Goal: Task Accomplishment & Management: Use online tool/utility

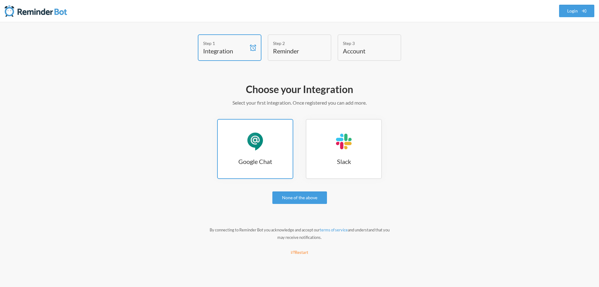
click at [255, 156] on link "Google Chat Google Chat" at bounding box center [255, 149] width 76 height 60
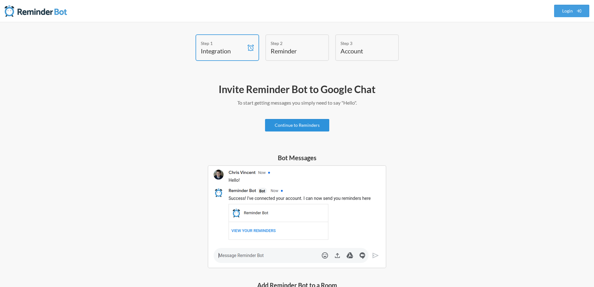
click at [302, 123] on link "Continue to Reminders" at bounding box center [297, 125] width 64 height 12
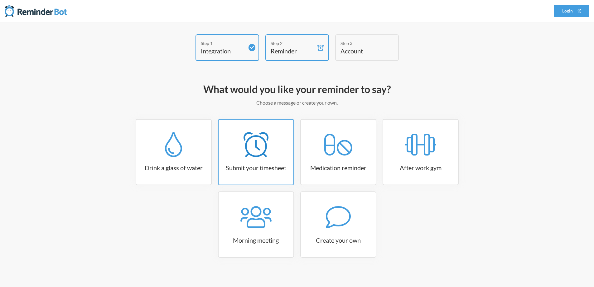
click at [267, 149] on icon at bounding box center [256, 144] width 25 height 25
select select "15:30:00"
select select "true"
select select "16:30:00"
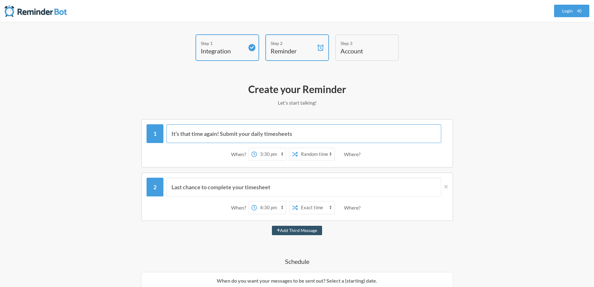
drag, startPoint x: 309, startPoint y: 133, endPoint x: 166, endPoint y: 134, distance: 142.8
click at [166, 134] on div "It's that time again! Submit your daily timesheets" at bounding box center [297, 133] width 301 height 19
type input "nhấc mông"
click at [266, 154] on select "12:00 am 12:15 am 12:30 am 12:45 am 1:00 am 1:15 am 1:30 am 1:45 am 2:00 am 2:1…" at bounding box center [271, 154] width 29 height 12
select select "16:30:00"
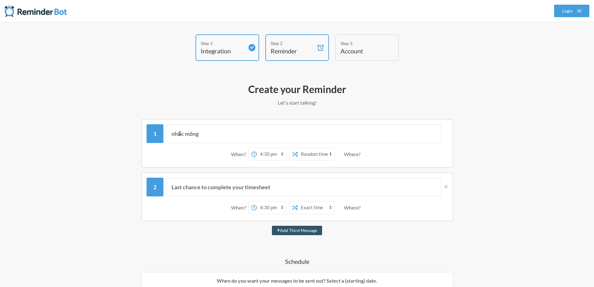
click at [257, 148] on select "12:00 am 12:15 am 12:30 am 12:45 am 1:00 am 1:15 am 1:30 am 1:45 am 2:00 am 2:1…" at bounding box center [271, 154] width 29 height 12
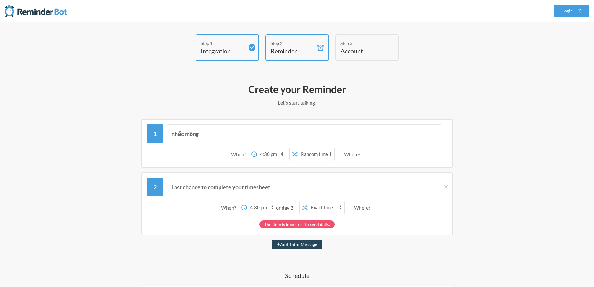
click at [298, 243] on button "Add Third Message" at bounding box center [297, 244] width 51 height 9
select select "17:30:00"
click at [448, 187] on div "Last chance to complete your timesheet When? 12:00 am 12:15 am 12:30 am 12:45 a…" at bounding box center [297, 203] width 312 height 63
click at [352, 153] on div "Where?" at bounding box center [353, 154] width 19 height 13
click at [362, 155] on div "Where?" at bounding box center [353, 154] width 19 height 13
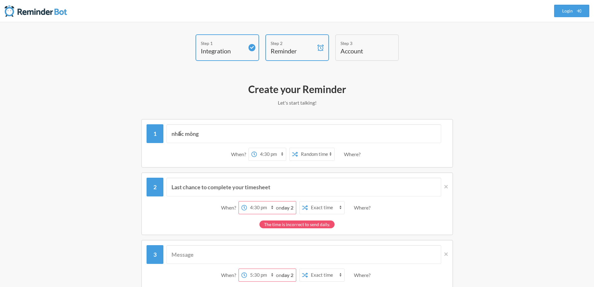
click at [329, 157] on select "Exact time Random time" at bounding box center [316, 154] width 36 height 12
click at [345, 152] on div "Where?" at bounding box center [353, 154] width 19 height 13
click at [316, 159] on select "Exact time Random time" at bounding box center [316, 154] width 36 height 12
select select "false"
click at [298, 148] on select "Exact time Random time" at bounding box center [316, 154] width 36 height 12
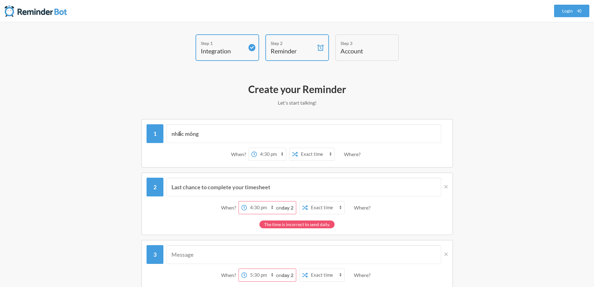
click at [375, 156] on div "When? 12:00 am 12:15 am 12:30 am 12:45 am 1:00 am 1:15 am 1:30 am 1:45 am 2:00 …" at bounding box center [297, 153] width 301 height 19
click at [350, 151] on div "Where?" at bounding box center [353, 154] width 19 height 13
click at [352, 153] on div "Where?" at bounding box center [353, 154] width 19 height 13
click at [225, 141] on input "nhấc mông" at bounding box center [304, 133] width 275 height 19
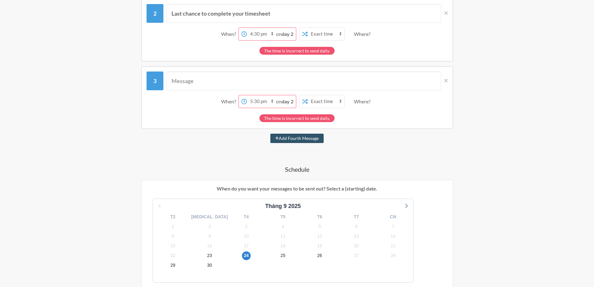
scroll to position [173, 0]
click at [446, 80] on icon at bounding box center [445, 80] width 3 height 3
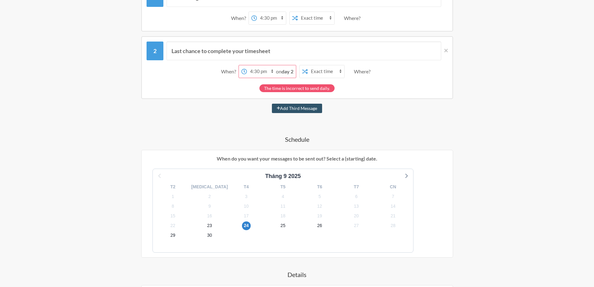
scroll to position [80, 0]
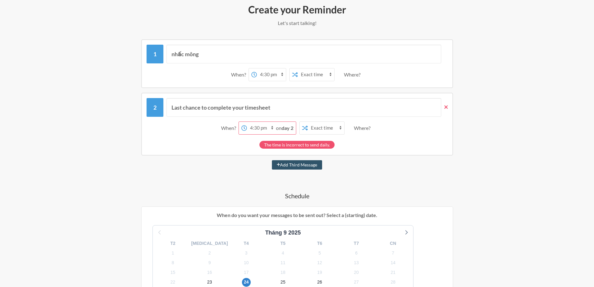
click at [446, 108] on icon at bounding box center [445, 106] width 3 height 3
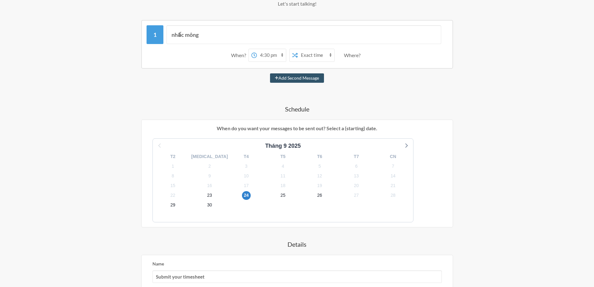
scroll to position [194, 0]
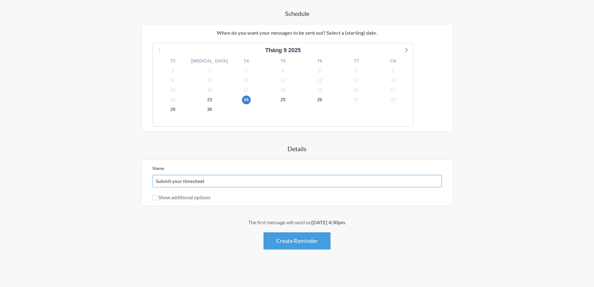
drag, startPoint x: 207, startPoint y: 181, endPoint x: 81, endPoint y: 185, distance: 125.5
click at [81, 185] on div "Step 1 Integration Step 2 Reminder Step 3 Account What would you like your remi…" at bounding box center [297, 57] width 594 height 459
type input "test"
click at [307, 246] on button "Create Reminder" at bounding box center [297, 240] width 67 height 17
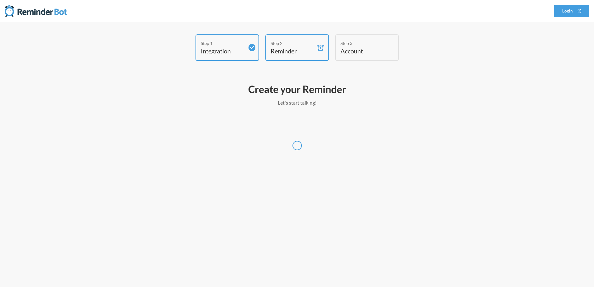
scroll to position [0, 0]
select select "[GEOGRAPHIC_DATA]/[GEOGRAPHIC_DATA]"
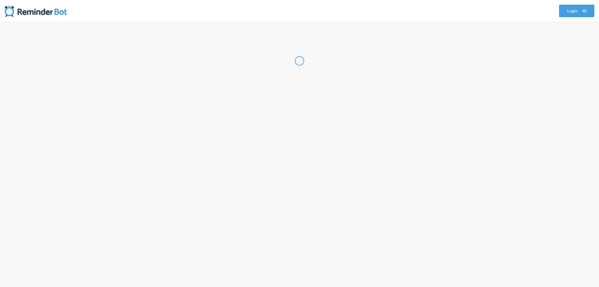
select select "VN"
